Goal: Information Seeking & Learning: Learn about a topic

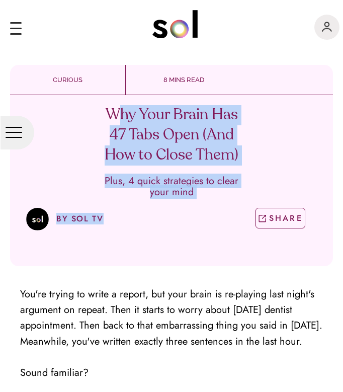
drag, startPoint x: 248, startPoint y: 154, endPoint x: 105, endPoint y: 117, distance: 147.6
click at [118, 123] on div "Why Your Brain Has 47 Tabs Open (And How to Close Them) Plus, 4 quick strategie…" at bounding box center [171, 171] width 323 height 153
drag, startPoint x: 91, startPoint y: 109, endPoint x: 133, endPoint y: 121, distance: 43.9
click at [129, 120] on div "Why Your Brain Has 47 Tabs Open (And How to Close Them) Plus, 4 quick strategie…" at bounding box center [171, 171] width 323 height 153
drag, startPoint x: 255, startPoint y: 149, endPoint x: 105, endPoint y: 108, distance: 156.0
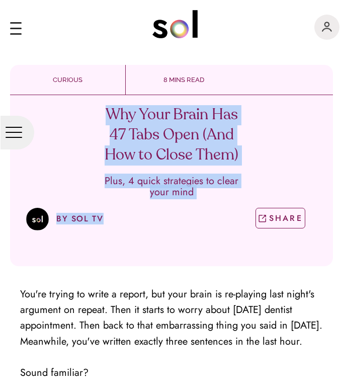
click at [105, 108] on div "Why Your Brain Has 47 Tabs Open (And How to Close Them) Plus, 4 quick strategie…" at bounding box center [171, 171] width 323 height 153
copy div "Why Your Brain Has 47 Tabs Open (And How to Close Them) Plus, 4 quick strategie…"
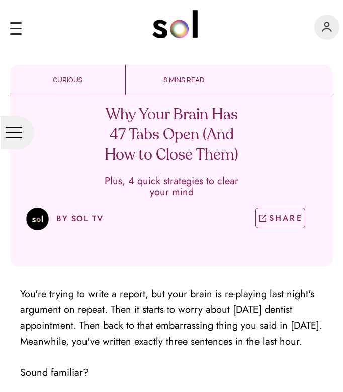
click at [155, 310] on span "You're trying to write a report, but your brain is re-playing last night's argu…" at bounding box center [171, 318] width 302 height 62
click at [112, 123] on h1 "Why Your Brain Has 47 Tabs Open (And How to Close Them)" at bounding box center [172, 135] width 148 height 60
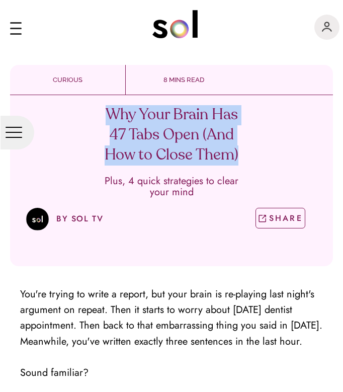
drag, startPoint x: 98, startPoint y: 111, endPoint x: 238, endPoint y: 160, distance: 149.2
click at [238, 160] on h1 "Why Your Brain Has 47 Tabs Open (And How to Close Them)" at bounding box center [172, 135] width 148 height 60
copy h1 "Why Your Brain Has 47 Tabs Open (And How to Close Them)"
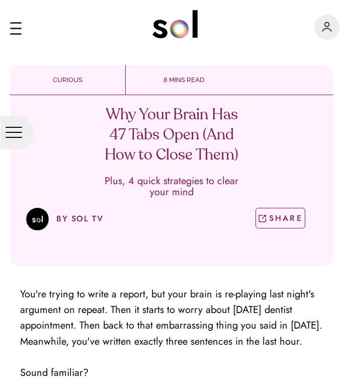
click at [75, 218] on p "BY SOL TV" at bounding box center [79, 219] width 47 height 13
click at [40, 220] on div at bounding box center [37, 219] width 23 height 23
click at [20, 32] on div "main navigation" at bounding box center [16, 30] width 12 height 24
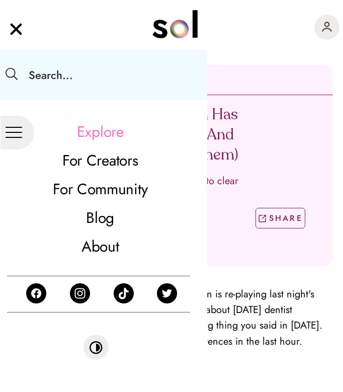
click at [284, 67] on div "CURIOUS AUG 07, 2025 8 MINS READ" at bounding box center [171, 80] width 323 height 30
click at [14, 27] on img "main navigation" at bounding box center [16, 27] width 13 height 18
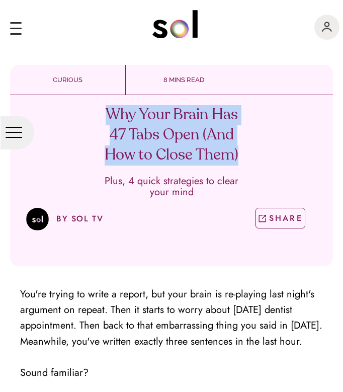
drag, startPoint x: 100, startPoint y: 113, endPoint x: 243, endPoint y: 159, distance: 150.7
click at [243, 159] on h1 "Why Your Brain Has 47 Tabs Open (And How to Close Them)" at bounding box center [172, 135] width 148 height 60
copy h1 "Why Your Brain Has 47 Tabs Open (And How to Close Them)"
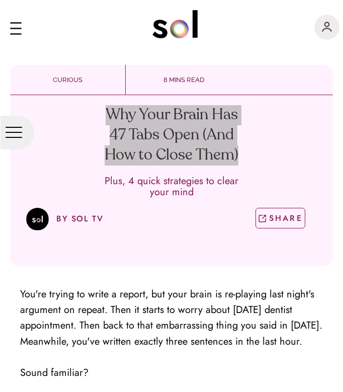
copy h1 "Why Your Brain Has 47 Tabs Open (And How to Close Them)"
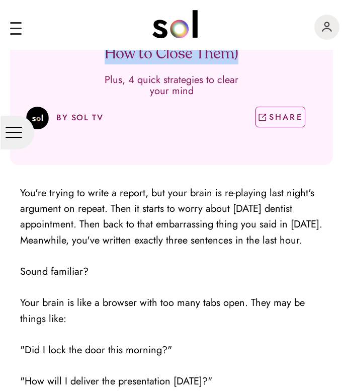
scroll to position [56, 0]
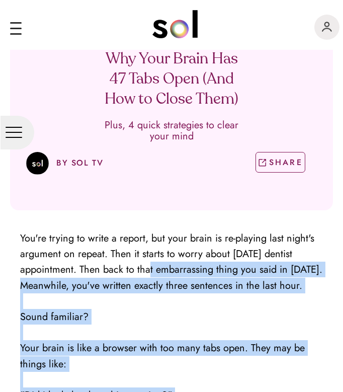
drag, startPoint x: 19, startPoint y: 237, endPoint x: 126, endPoint y: 259, distance: 109.3
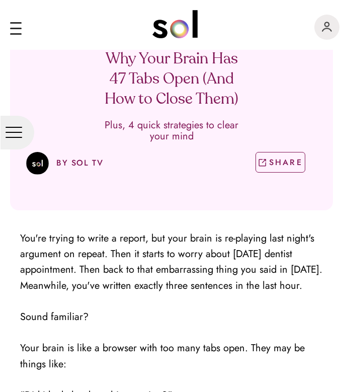
click at [41, 242] on span "You're trying to write a report, but your brain is re-playing last night's argu…" at bounding box center [171, 262] width 302 height 62
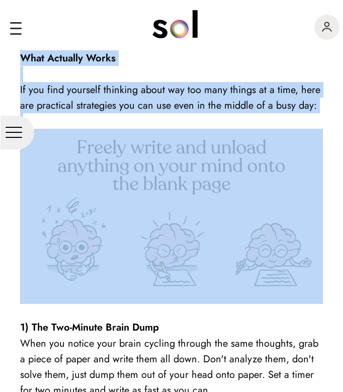
scroll to position [949, 0]
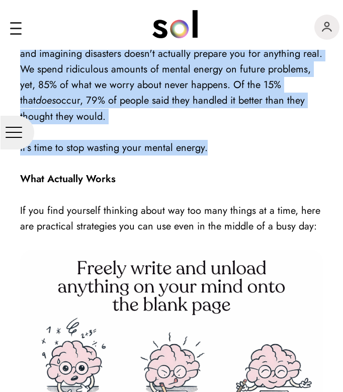
drag, startPoint x: 22, startPoint y: 237, endPoint x: 218, endPoint y: 132, distance: 223.3
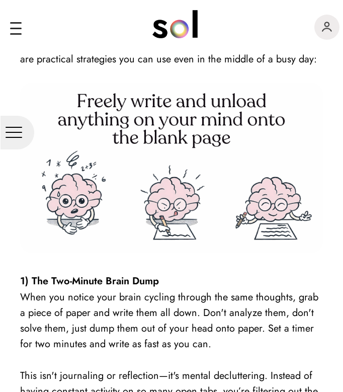
scroll to position [1117, 0]
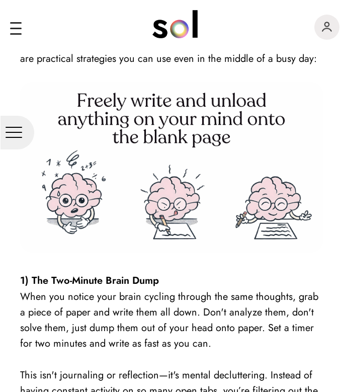
copy div "You're trying to write a report, but your brain is re-playing last night's argu…"
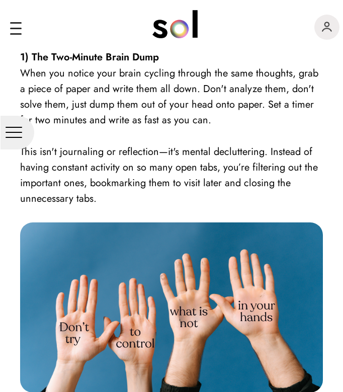
scroll to position [1173, 0]
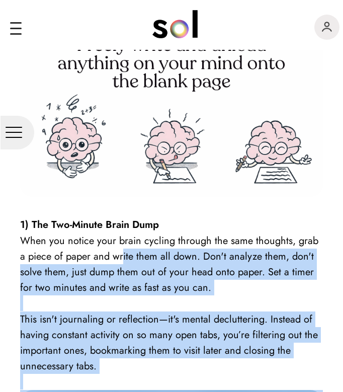
drag, startPoint x: 19, startPoint y: 209, endPoint x: 115, endPoint y: 244, distance: 101.7
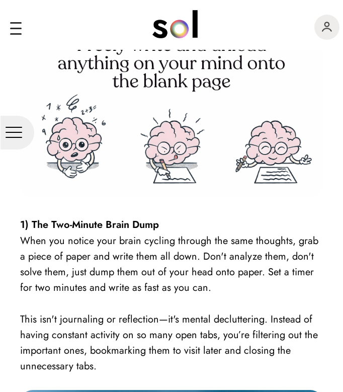
drag, startPoint x: 42, startPoint y: 220, endPoint x: 32, endPoint y: 215, distance: 11.0
click at [41, 233] on span "When you notice your brain cycling through the same thoughts, grab a piece of p…" at bounding box center [169, 264] width 298 height 62
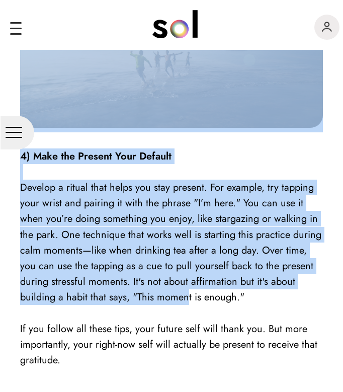
scroll to position [2401, 0]
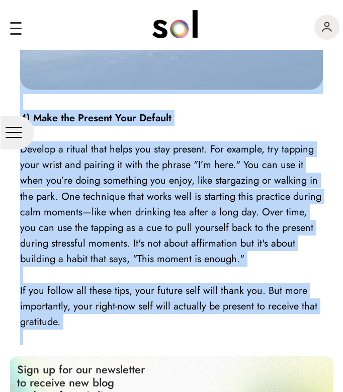
drag, startPoint x: 23, startPoint y: 210, endPoint x: 171, endPoint y: 325, distance: 186.8
copy div "1) The Two-Minute Brain Dump When you notice your brain cycling through the sam…"
click at [178, 232] on span "Develop a ritual that helps you stay present. For example, try tapping your wri…" at bounding box center [170, 204] width 301 height 124
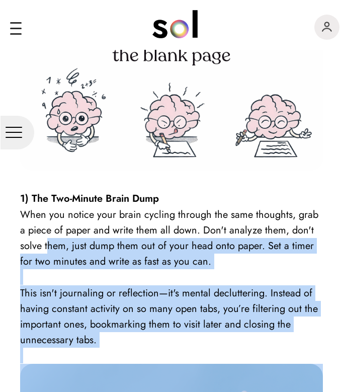
scroll to position [1173, 0]
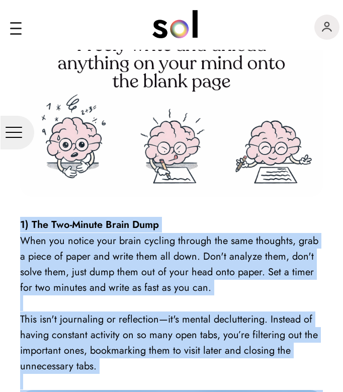
drag, startPoint x: 174, startPoint y: 228, endPoint x: 22, endPoint y: 208, distance: 153.2
click at [22, 208] on div "You're trying to write a report, but your brain is re-playing last night's argu…" at bounding box center [171, 344] width 303 height 2461
copy div "1) The Two-Minute Brain Dump When you notice your brain cycling through the sam…"
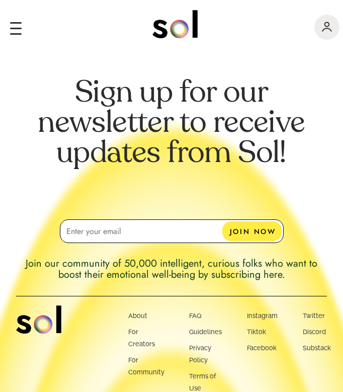
scroll to position [1037, 0]
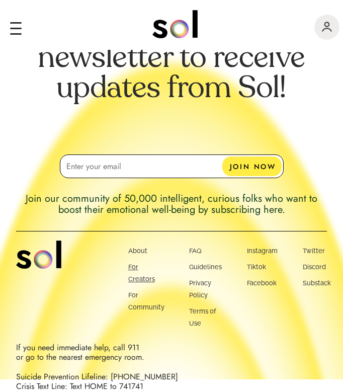
click at [149, 279] on link "For Creators" at bounding box center [141, 273] width 27 height 20
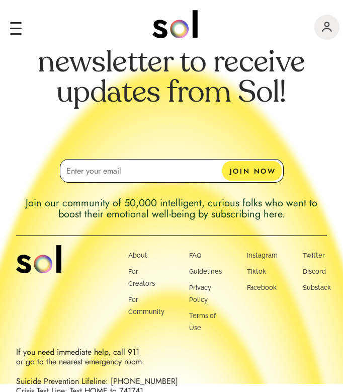
scroll to position [1037, 0]
